Goal: Task Accomplishment & Management: Use online tool/utility

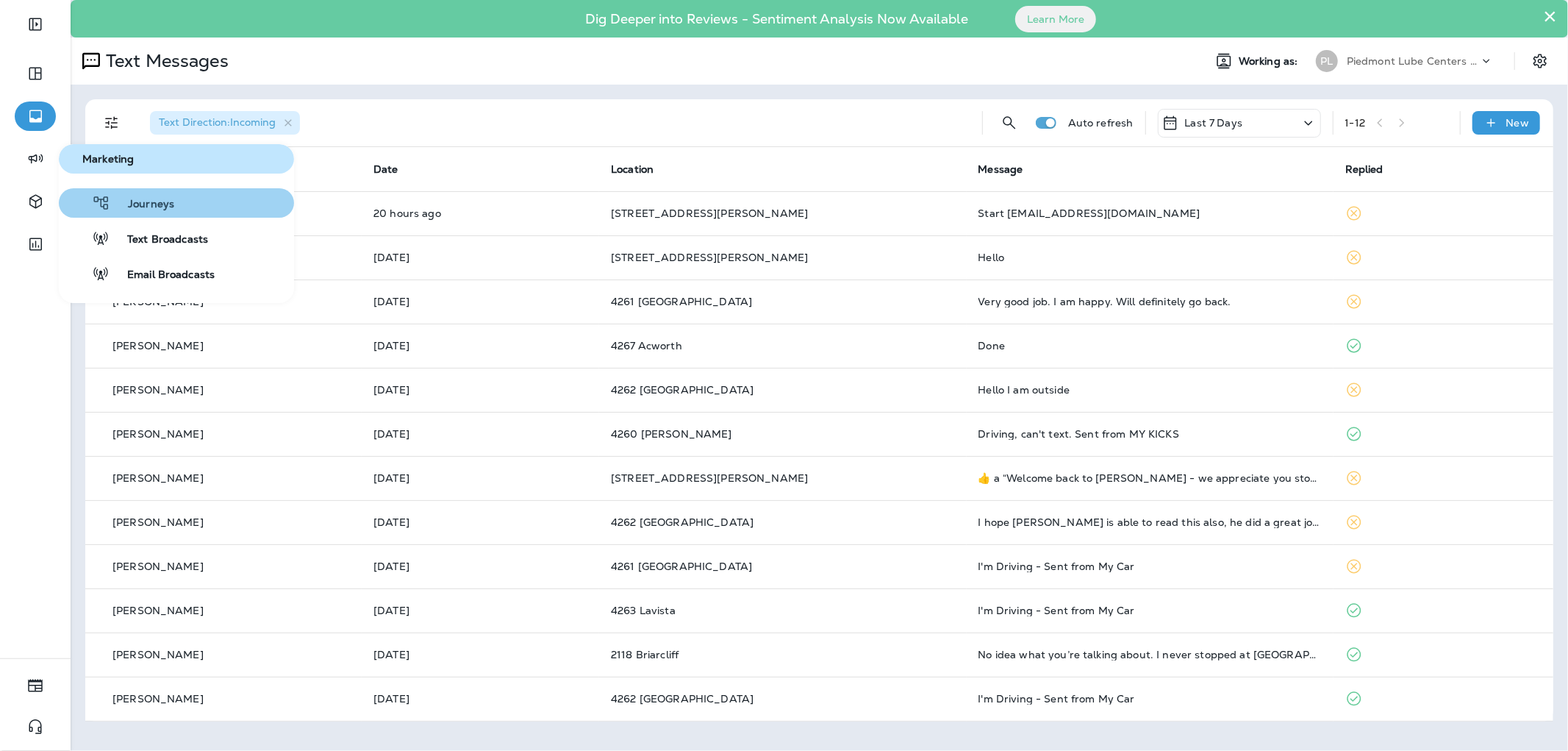
click at [146, 198] on span "Journeys" at bounding box center [142, 204] width 64 height 14
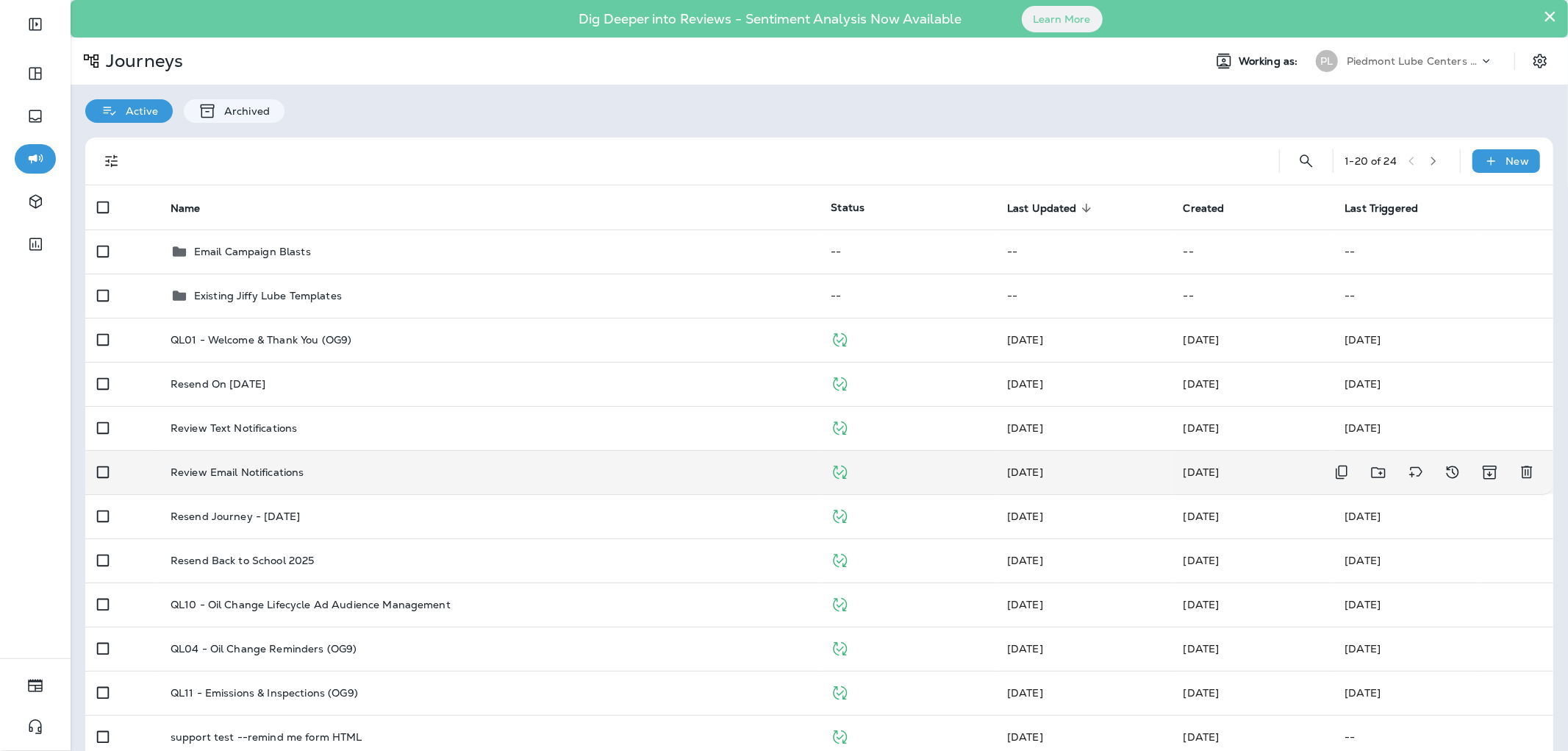
click at [302, 454] on td "Review Email Notifications" at bounding box center [489, 471] width 661 height 44
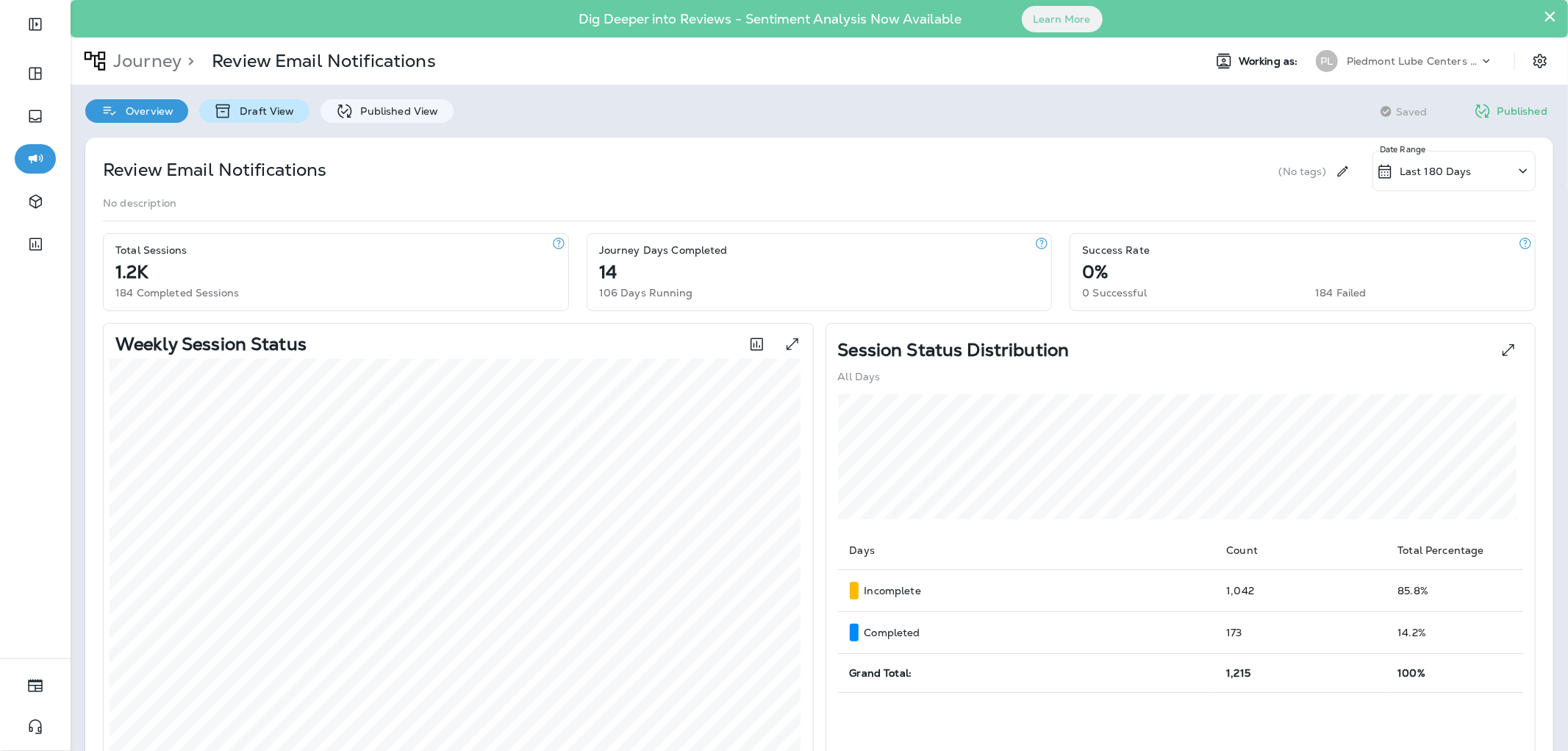
click at [230, 103] on icon at bounding box center [223, 111] width 19 height 18
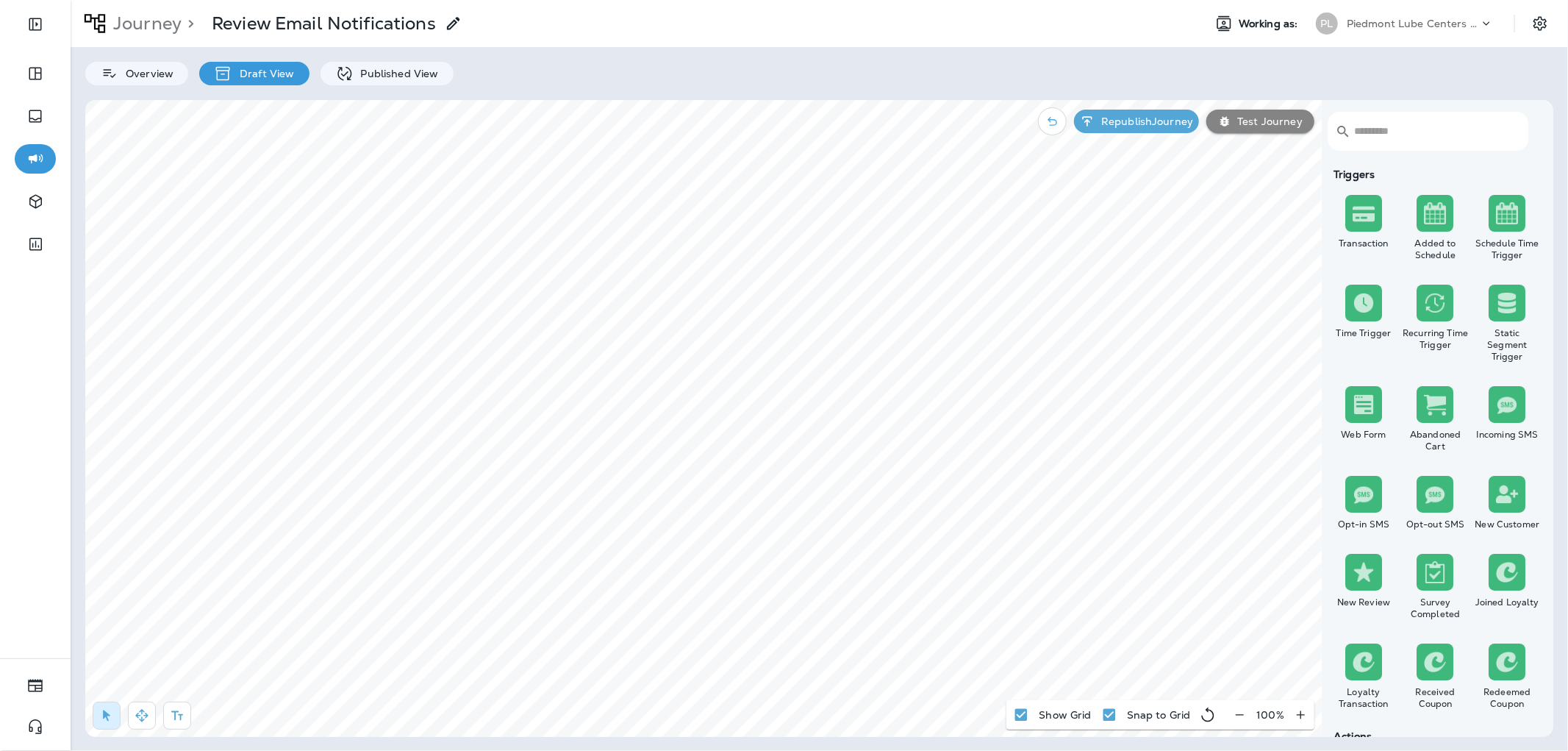
click at [1240, 714] on icon "button" at bounding box center [1240, 715] width 16 height 15
click at [1240, 714] on icon "button" at bounding box center [1245, 715] width 16 height 15
click at [147, 722] on button "button" at bounding box center [142, 715] width 28 height 28
